Goal: Information Seeking & Learning: Learn about a topic

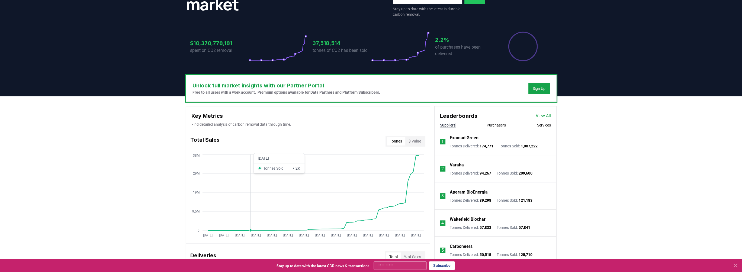
scroll to position [90, 0]
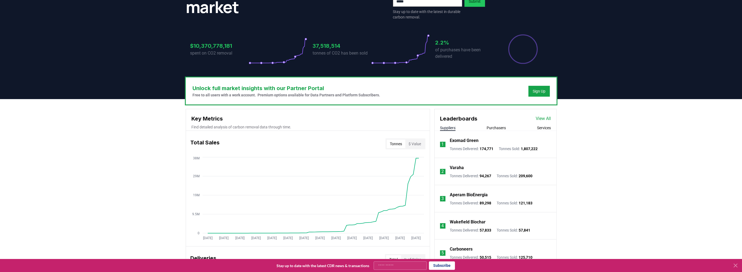
click at [420, 140] on button "$ Value" at bounding box center [414, 143] width 19 height 9
click at [393, 141] on button "Tonnes" at bounding box center [396, 143] width 19 height 9
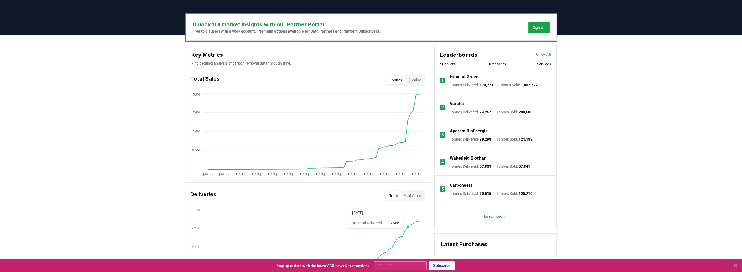
scroll to position [154, 0]
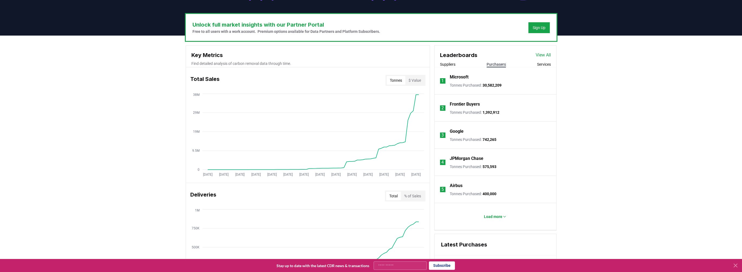
click at [491, 65] on button "Purchasers" at bounding box center [496, 64] width 19 height 5
click at [545, 64] on button "Services" at bounding box center [544, 64] width 14 height 5
click at [504, 63] on button "Purchasers" at bounding box center [496, 64] width 19 height 5
click at [543, 55] on link "View All" at bounding box center [543, 55] width 15 height 7
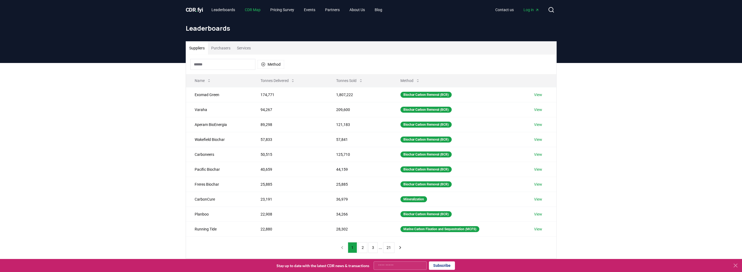
click at [256, 11] on link "CDR Map" at bounding box center [253, 10] width 24 height 10
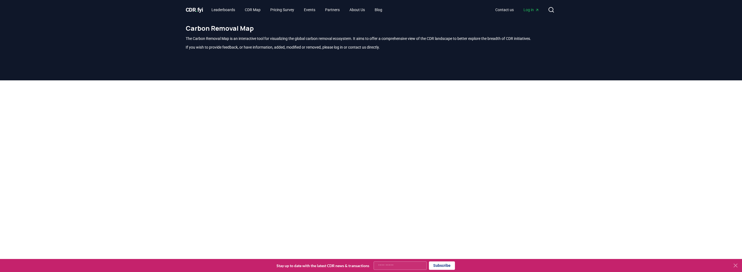
click at [199, 11] on span "CDR . fyi" at bounding box center [194, 10] width 17 height 7
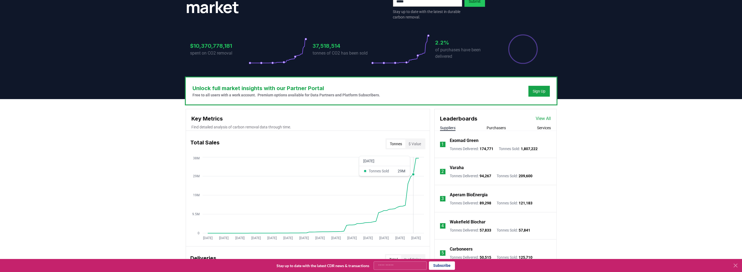
scroll to position [181, 0]
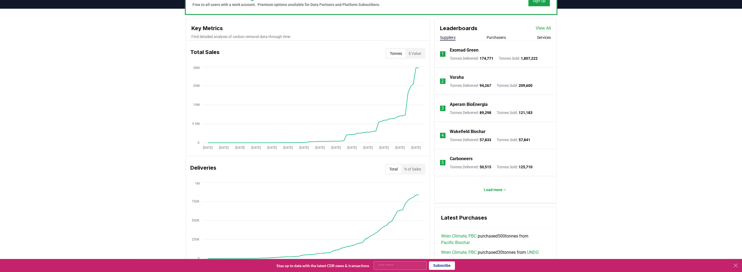
click at [272, 148] on tspan "[DATE]" at bounding box center [271, 148] width 9 height 4
click at [343, 146] on icon "[DATE] [DATE] [DATE] [DATE] [DATE] [DATE] [DATE] [DATE] [DATE] [DATE] [DATE] [D…" at bounding box center [305, 108] width 239 height 87
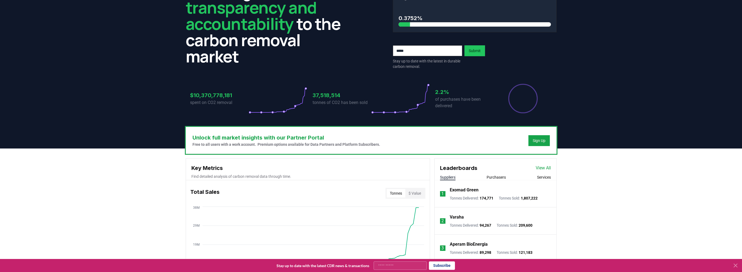
scroll to position [90, 0]
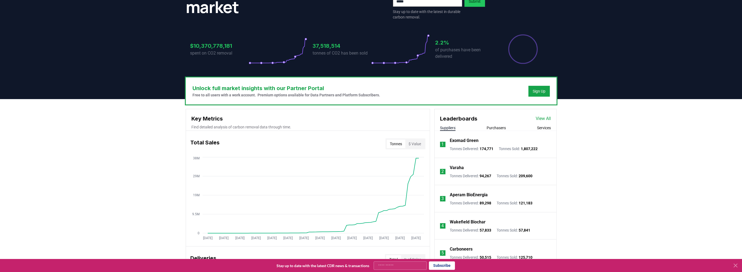
click at [285, 58] on icon at bounding box center [278, 49] width 59 height 30
click at [292, 59] on icon at bounding box center [278, 49] width 59 height 30
click at [231, 46] on h3 "$10,370,778,181" at bounding box center [219, 46] width 59 height 8
click at [230, 46] on h3 "$10,370,778,181" at bounding box center [219, 46] width 59 height 8
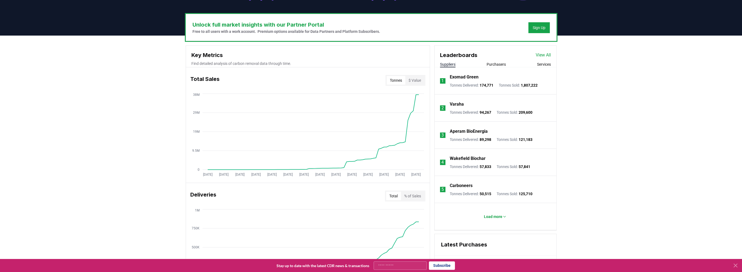
scroll to position [63, 0]
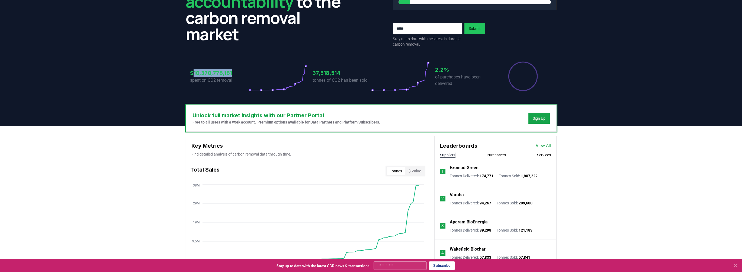
click at [419, 168] on button "$ Value" at bounding box center [414, 171] width 19 height 9
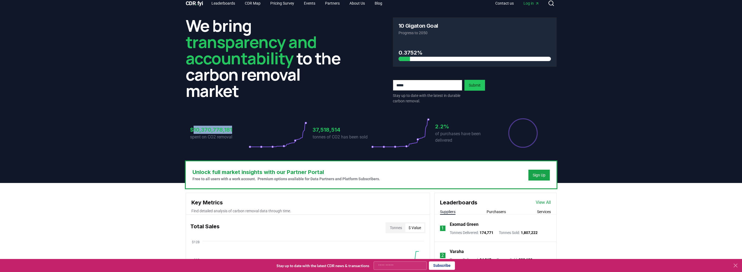
scroll to position [0, 0]
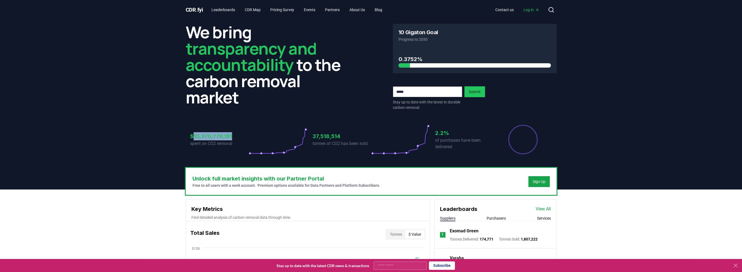
click at [232, 136] on h3 "$10,370,778,181" at bounding box center [219, 136] width 59 height 8
drag, startPoint x: 232, startPoint y: 135, endPoint x: 187, endPoint y: 137, distance: 45.6
click at [187, 137] on div "$10,370,778,181 spent on CO2 removal 37,518,514 tonnes of CO2 has been sold 2.2…" at bounding box center [371, 136] width 371 height 46
copy h3 "$10,370,778,181"
